Goal: Task Accomplishment & Management: Manage account settings

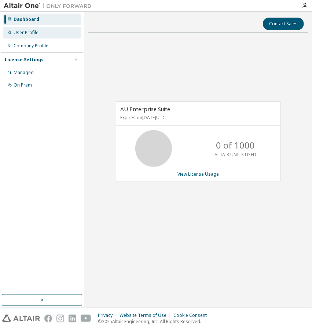
click at [25, 34] on div "User Profile" at bounding box center [26, 33] width 25 height 6
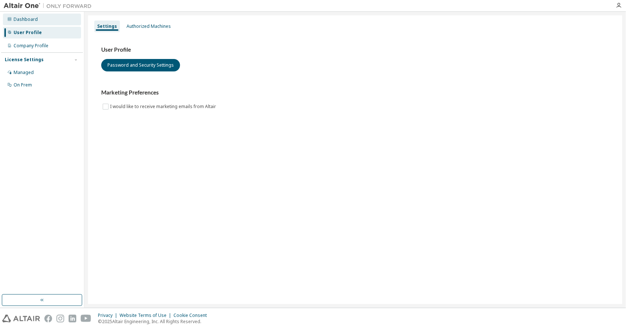
click at [37, 25] on div "Dashboard" at bounding box center [42, 20] width 78 height 12
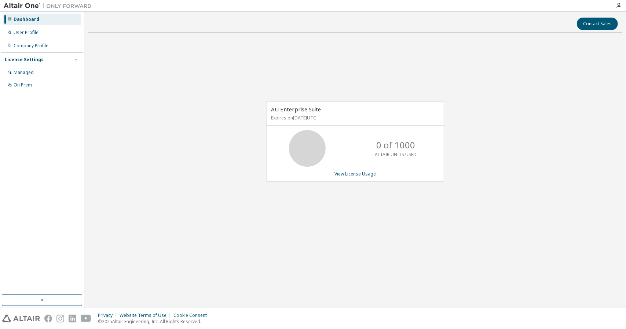
click at [157, 128] on div "AU Enterprise Suite Expires on July 24, 2026 UTC 0 of 1000 ALTAIR UNITS USED Vi…" at bounding box center [355, 146] width 534 height 214
click at [52, 34] on div "User Profile" at bounding box center [42, 33] width 78 height 12
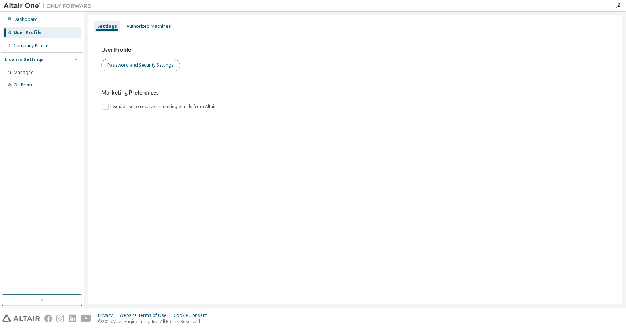
click at [121, 62] on button "Password and Security Settings" at bounding box center [140, 65] width 79 height 12
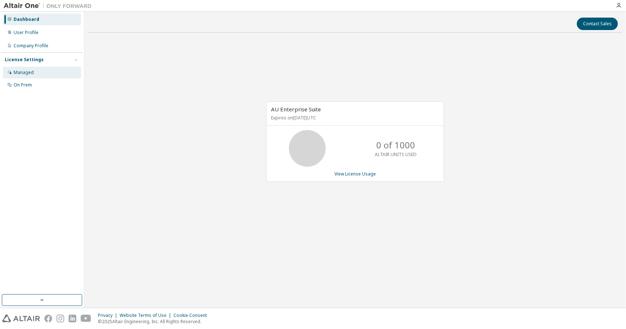
click at [51, 70] on div "Managed" at bounding box center [42, 73] width 78 height 12
click at [29, 38] on div "User Profile" at bounding box center [42, 33] width 78 height 12
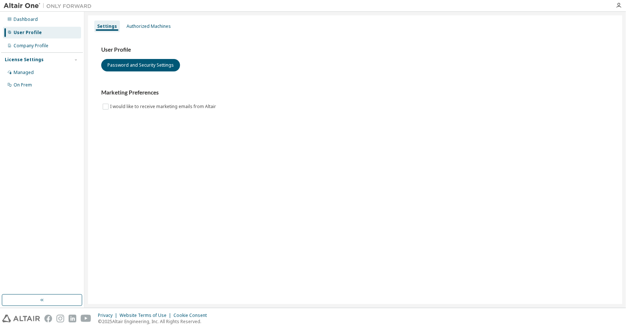
click at [332, 94] on h3 "Marketing Preferences" at bounding box center [355, 92] width 508 height 7
